Goal: Information Seeking & Learning: Learn about a topic

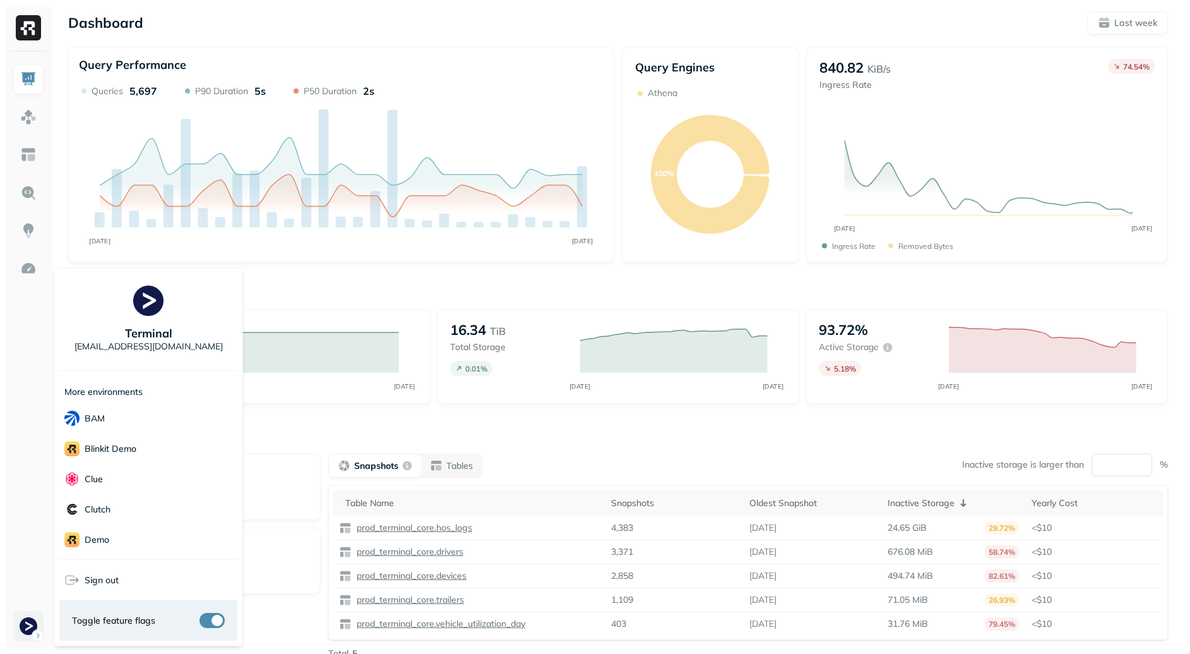
click at [29, 639] on html "Dashboard Last week Query Performance SEP [DATE] Queries 5,697 P90 Duration 5s …" at bounding box center [595, 351] width 1190 height 703
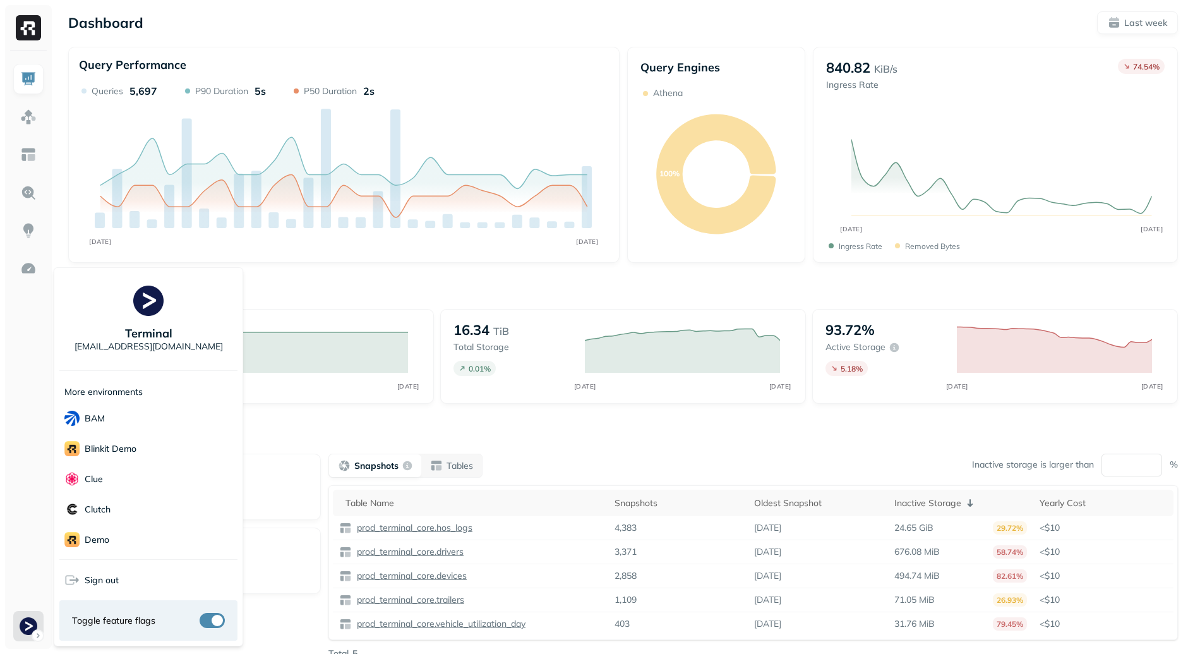
scroll to position [243, 0]
click at [25, 480] on html "Dashboard Last week Query Performance SEP [DATE] Queries 5,697 P90 Duration 5s …" at bounding box center [600, 351] width 1200 height 703
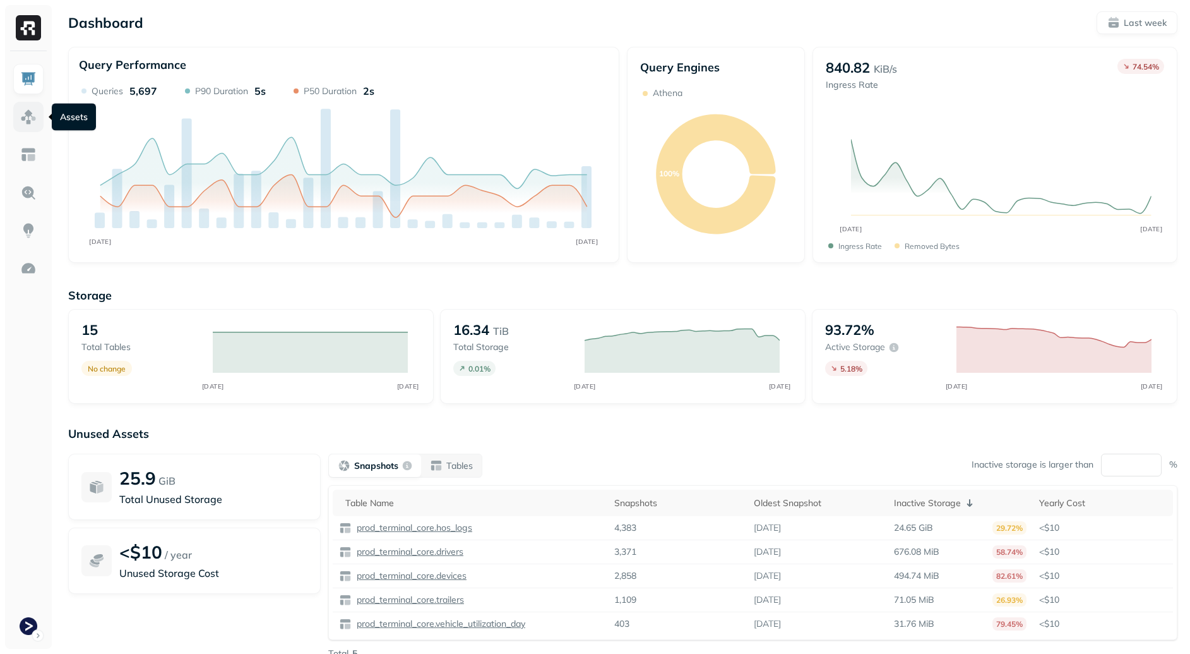
click at [23, 114] on img at bounding box center [28, 117] width 16 height 16
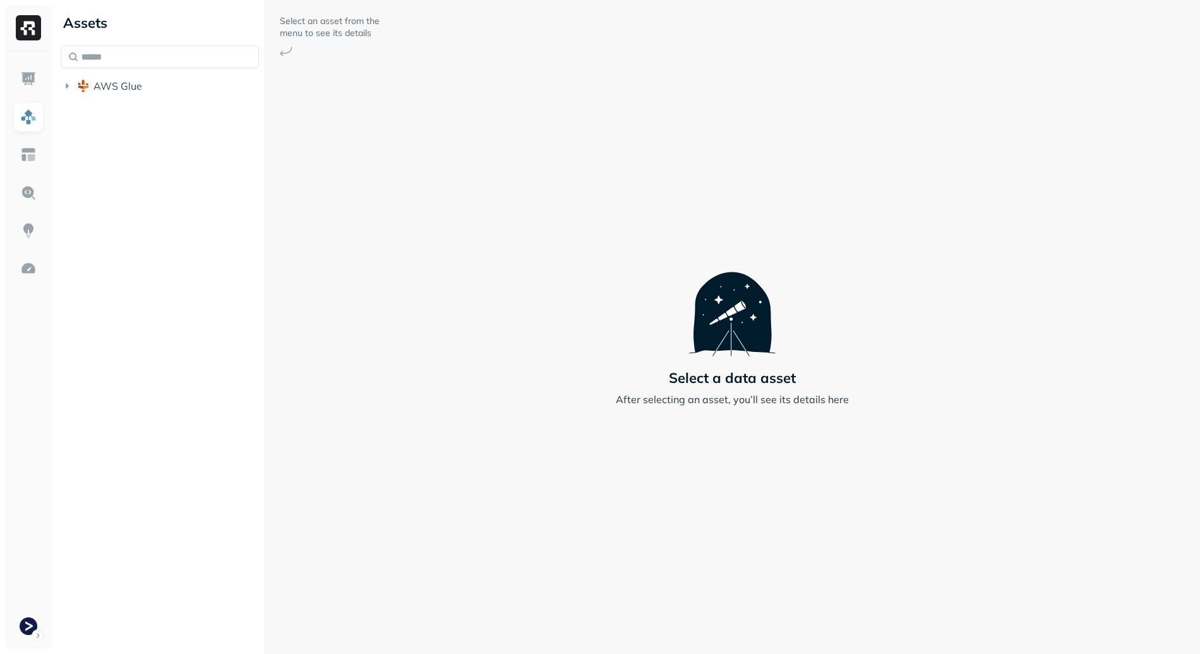
click at [153, 105] on div "Assets AWS Glue" at bounding box center [160, 327] width 208 height 654
click at [156, 85] on button "AWS Glue" at bounding box center [160, 86] width 198 height 20
click at [164, 125] on button "prod_terminal_view" at bounding box center [166, 135] width 186 height 20
click at [166, 113] on span "prod_terminal_core" at bounding box center [152, 110] width 92 height 13
click at [181, 136] on button "Tables ( 13 )" at bounding box center [173, 134] width 174 height 20
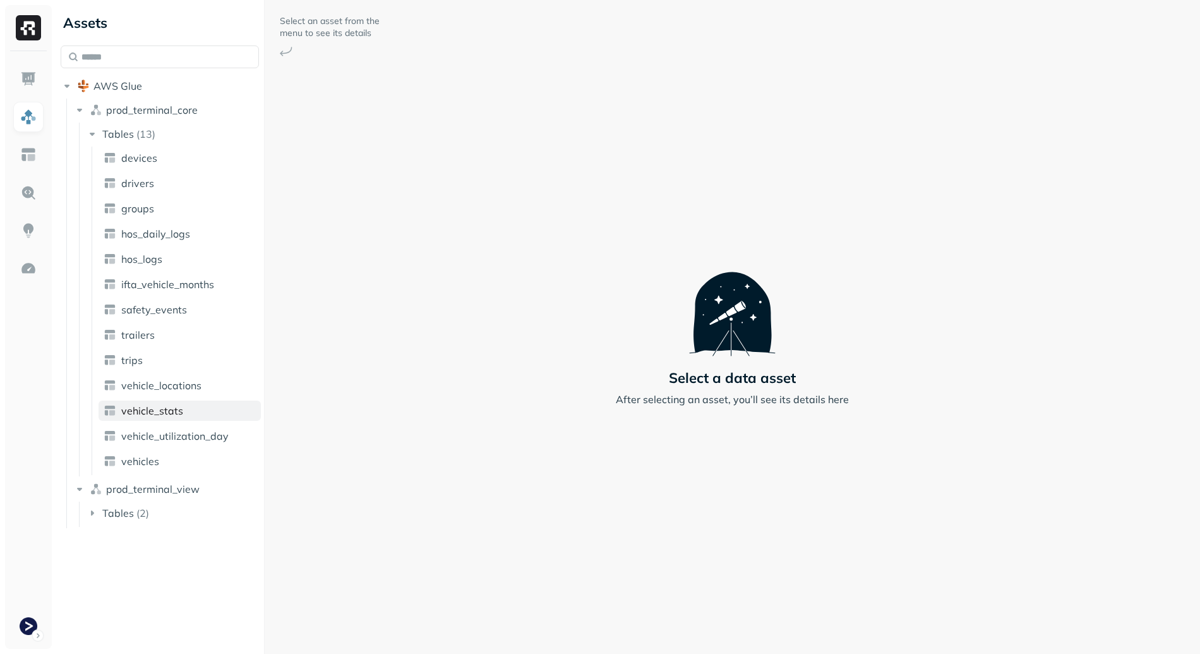
click at [190, 411] on link "vehicle_stats" at bounding box center [180, 410] width 162 height 20
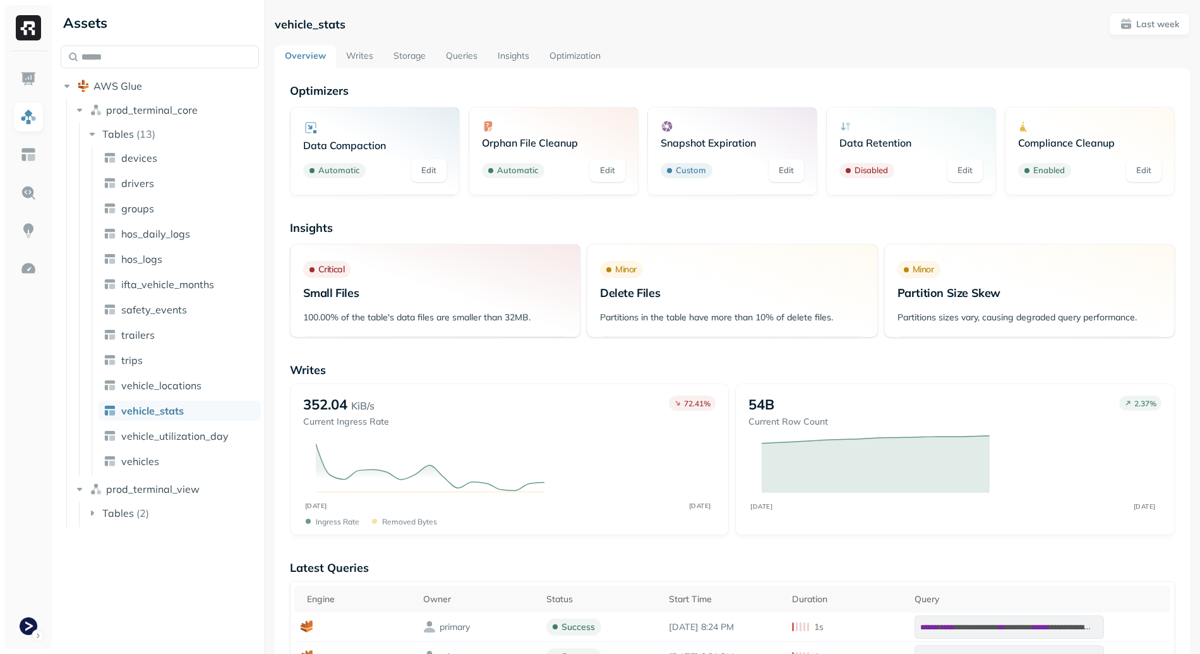
click at [373, 55] on link "Writes" at bounding box center [359, 56] width 47 height 23
click at [408, 54] on link "Storage" at bounding box center [409, 56] width 52 height 23
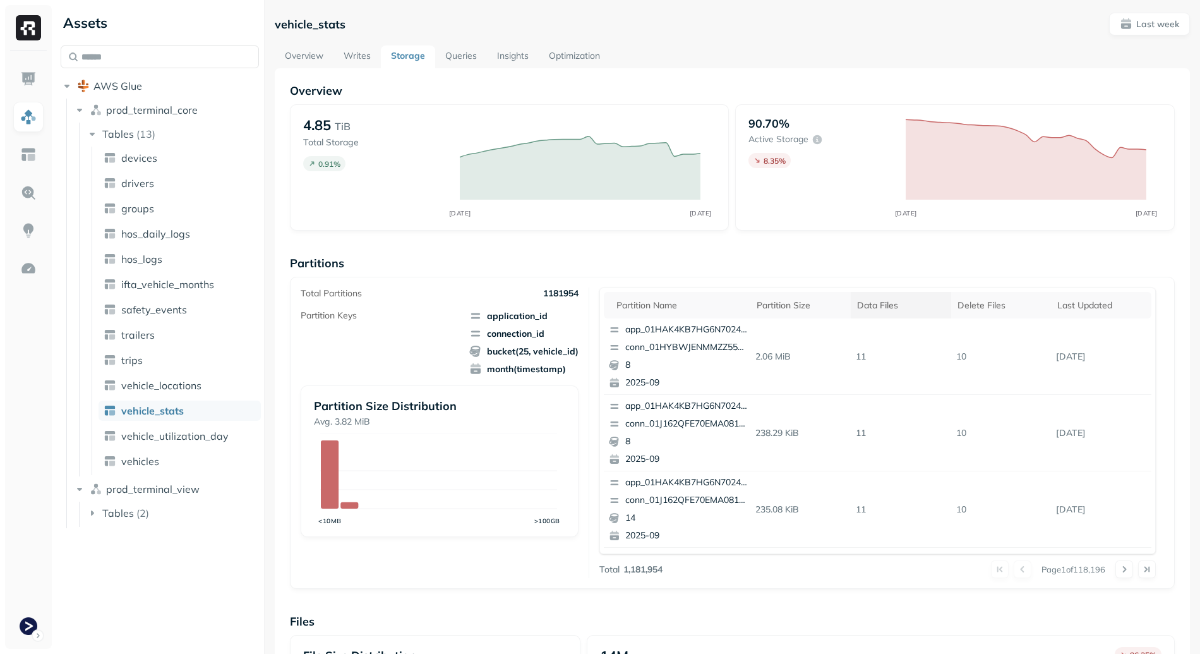
click at [909, 312] on th "Data Files" at bounding box center [901, 305] width 100 height 27
drag, startPoint x: 851, startPoint y: 431, endPoint x: 874, endPoint y: 430, distance: 22.8
click at [874, 430] on p "4579" at bounding box center [901, 433] width 100 height 22
click at [909, 430] on p "4579" at bounding box center [901, 433] width 100 height 22
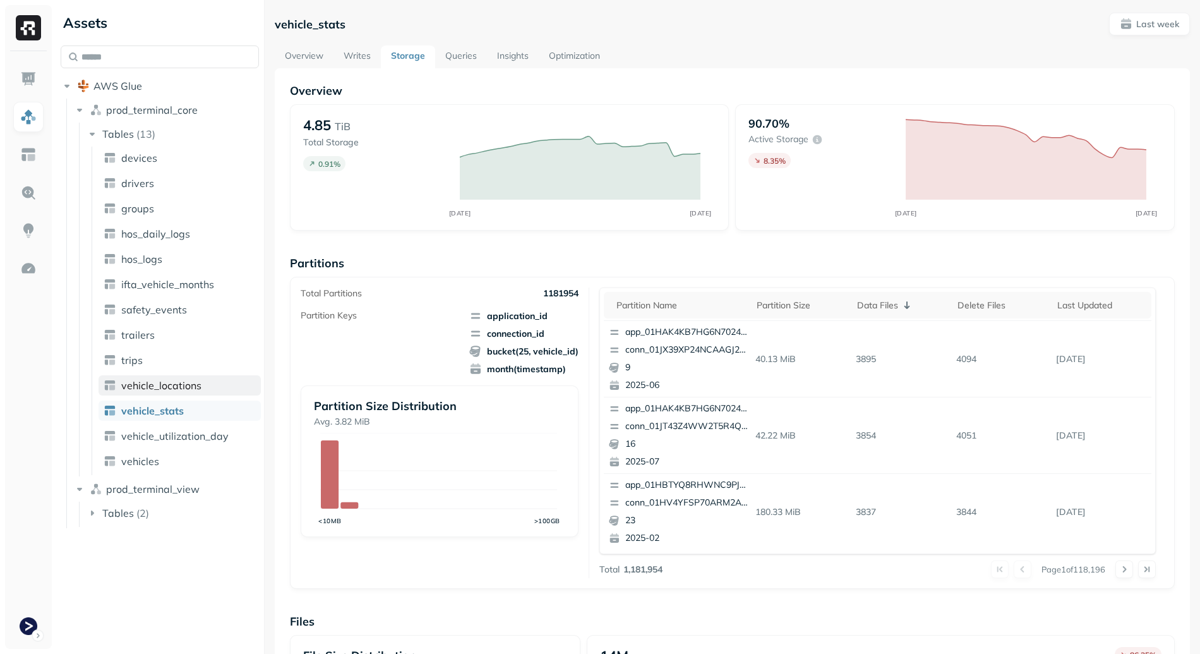
click at [207, 387] on link "vehicle_locations" at bounding box center [180, 385] width 162 height 20
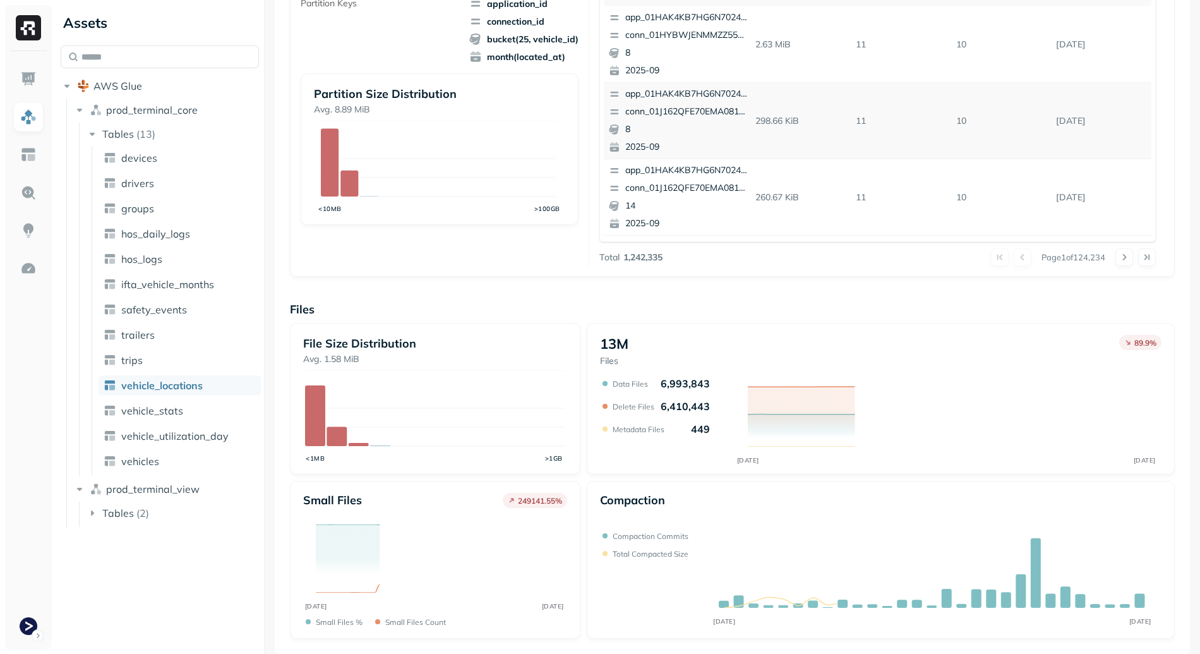
scroll to position [101, 0]
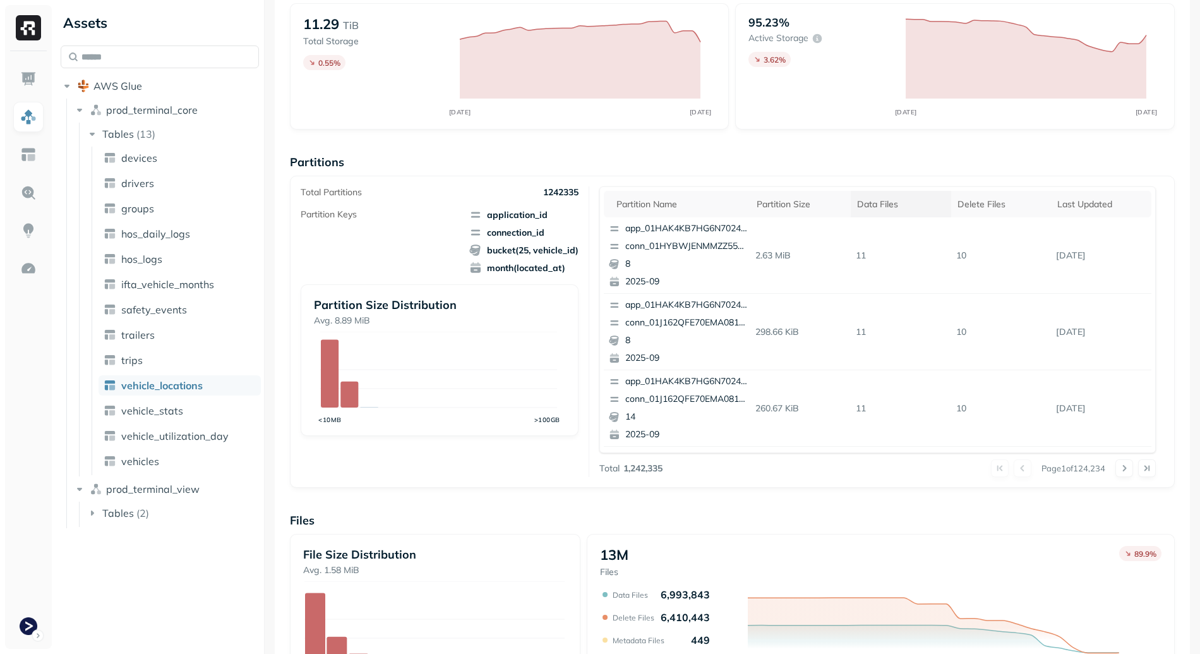
click at [901, 195] on th "Data Files" at bounding box center [901, 204] width 100 height 27
